Goal: Communication & Community: Answer question/provide support

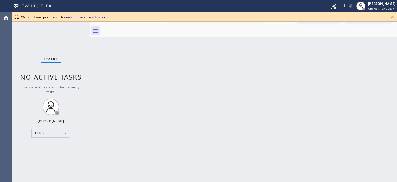
click at [393, 16] on icon at bounding box center [392, 17] width 2 height 2
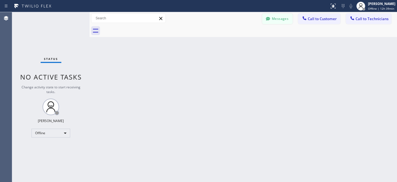
click at [277, 19] on button "Messages" at bounding box center [277, 19] width 30 height 10
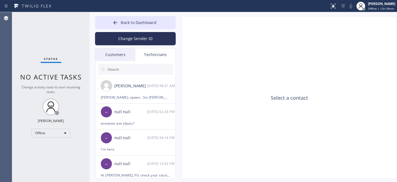
click at [117, 54] on div "Customers" at bounding box center [115, 54] width 40 height 13
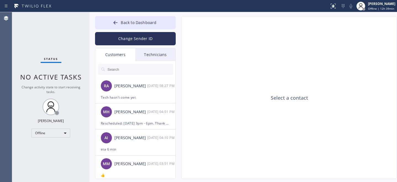
click at [125, 70] on input "text" at bounding box center [140, 69] width 66 height 11
paste input "Dalits Mercado"
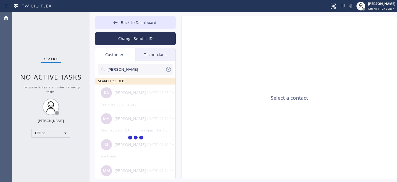
type input "Dalits Mercado"
drag, startPoint x: 169, startPoint y: 70, endPoint x: 168, endPoint y: 67, distance: 2.9
click at [169, 70] on icon at bounding box center [168, 69] width 7 height 7
drag, startPoint x: 133, startPoint y: 23, endPoint x: 133, endPoint y: 6, distance: 16.6
click at [133, 23] on span "Back to Dashboard" at bounding box center [139, 22] width 36 height 5
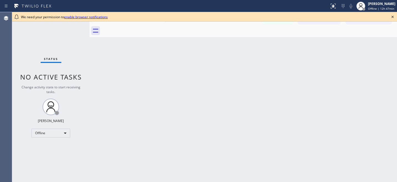
click at [391, 17] on icon at bounding box center [392, 17] width 7 height 7
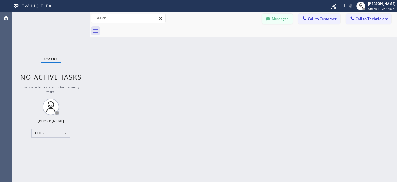
click at [275, 23] on button "Messages" at bounding box center [277, 19] width 30 height 10
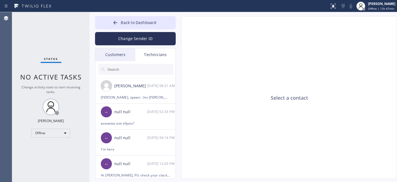
click at [115, 51] on div "Customers" at bounding box center [115, 54] width 40 height 13
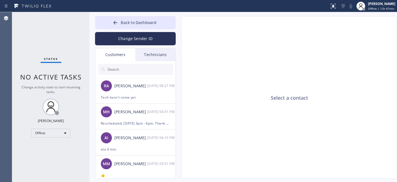
click at [127, 69] on input "text" at bounding box center [140, 69] width 66 height 11
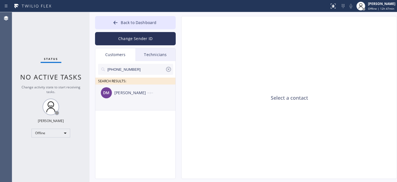
click at [131, 100] on div "[PERSON_NAME] --:--" at bounding box center [135, 93] width 81 height 17
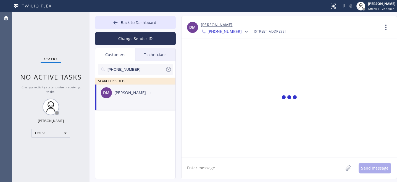
scroll to position [371, 0]
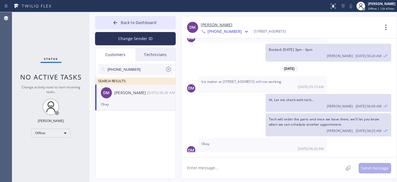
click at [221, 173] on textarea at bounding box center [262, 167] width 162 height 21
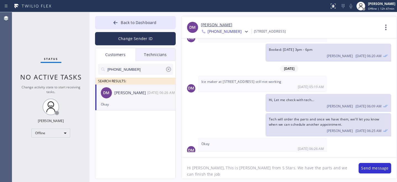
paste textarea "[DATE]"
click at [336, 168] on textarea "Hi [PERSON_NAME], This is [PERSON_NAME] from 5 Stars. We have the parts and we …" at bounding box center [266, 167] width 171 height 21
click at [298, 175] on textarea "Hi [PERSON_NAME], This is [PERSON_NAME] from 5 Stars. We have the parts and we …" at bounding box center [266, 167] width 171 height 21
type textarea "Hi [PERSON_NAME], This is [PERSON_NAME] from 5 Stars. We have the parts and we …"
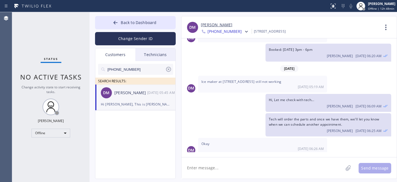
scroll to position [408, 0]
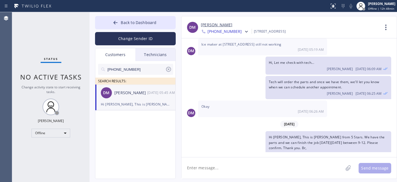
click at [169, 70] on icon at bounding box center [168, 69] width 5 height 5
click at [131, 22] on span "Back to Dashboard" at bounding box center [139, 22] width 36 height 5
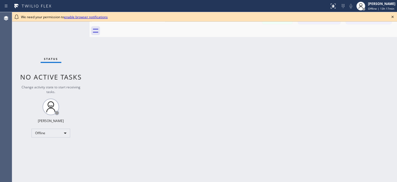
click at [393, 17] on icon at bounding box center [392, 17] width 7 height 7
